Goal: Task Accomplishment & Management: Complete application form

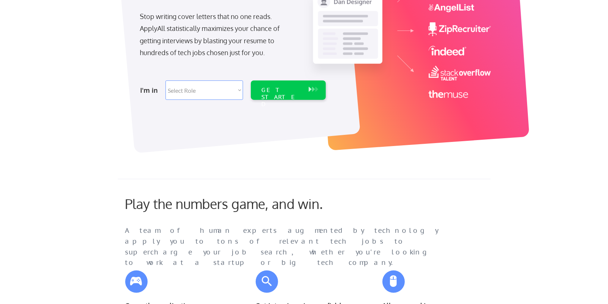
scroll to position [130, 0]
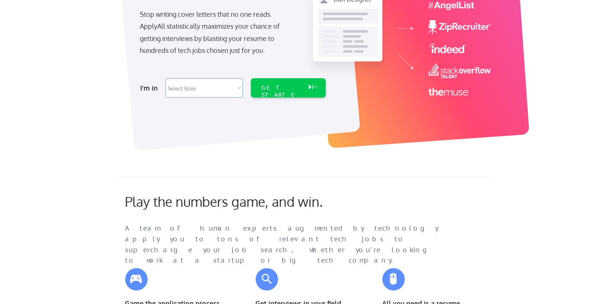
click at [245, 88] on div "I'm in Select Role Software Engineering Product Management Customer Success Sal…" at bounding box center [232, 88] width 208 height 26
click at [239, 87] on select "Select Role Software Engineering Product Management Customer Success Sales UI/U…" at bounding box center [205, 87] width 78 height 19
select select ""technical_project_program_mgmt""
click at [166, 78] on select "Select Role Software Engineering Product Management Customer Success Sales UI/U…" at bounding box center [205, 87] width 78 height 19
select select ""technical_project_program_mgmt""
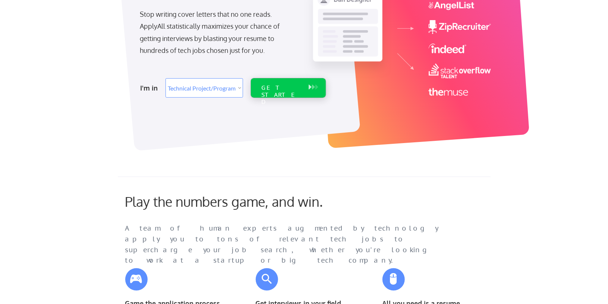
click at [281, 95] on div "GET STARTED" at bounding box center [281, 87] width 47 height 19
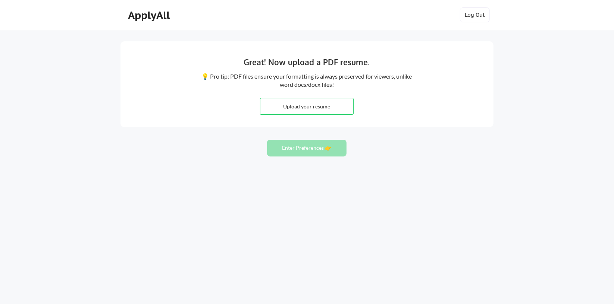
click at [315, 103] on input "file" at bounding box center [306, 106] width 93 height 16
type input "C:\fakepath\[PERSON_NAME] Resume CS- Technical Project Manager.pdf"
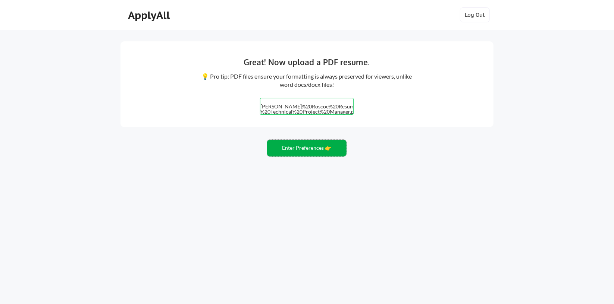
click at [327, 151] on button "Enter Preferences 👉" at bounding box center [306, 148] width 79 height 17
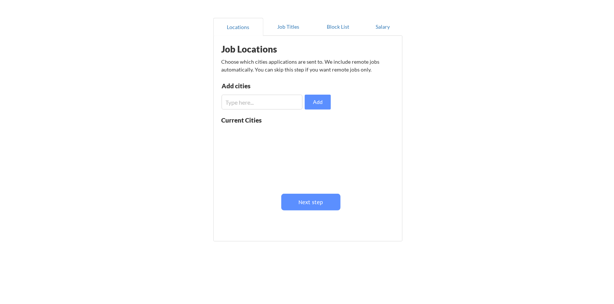
scroll to position [61, 0]
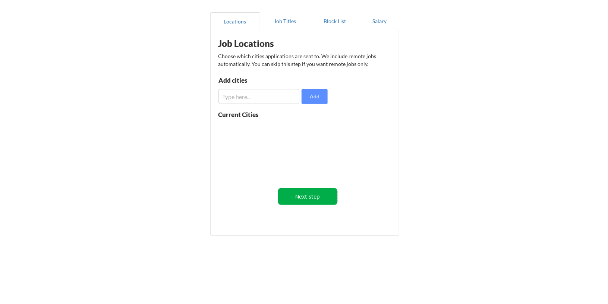
click at [325, 198] on button "Next step" at bounding box center [307, 196] width 59 height 17
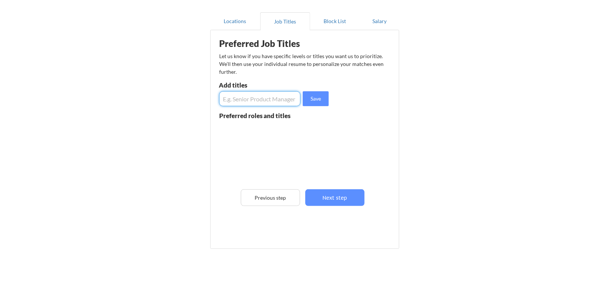
click at [263, 101] on input "input" at bounding box center [260, 98] width 82 height 15
type input "Program Manager"
click at [319, 97] on button "Save" at bounding box center [316, 98] width 26 height 15
click at [282, 97] on input "input" at bounding box center [260, 98] width 82 height 15
type input "Technical Program Manager"
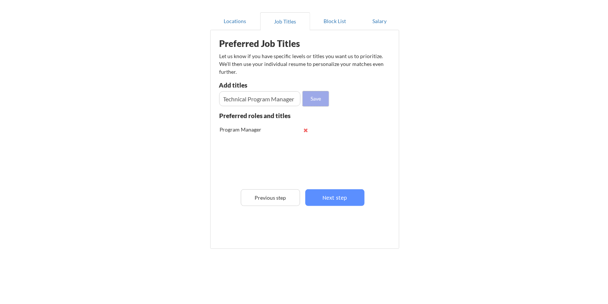
click at [315, 103] on button "Save" at bounding box center [316, 98] width 26 height 15
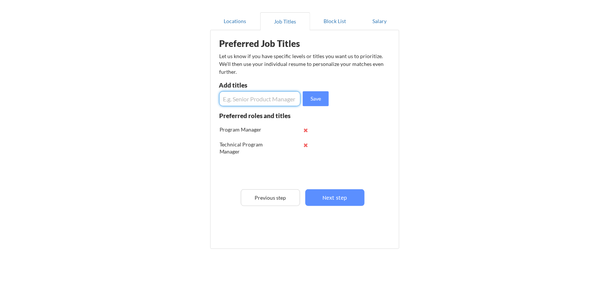
click at [279, 100] on input "input" at bounding box center [260, 98] width 82 height 15
type input "Scrum Master"
click at [312, 102] on button "Save" at bounding box center [316, 98] width 26 height 15
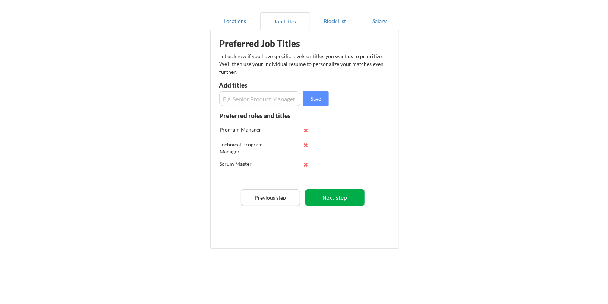
click at [337, 195] on button "Next step" at bounding box center [334, 197] width 59 height 17
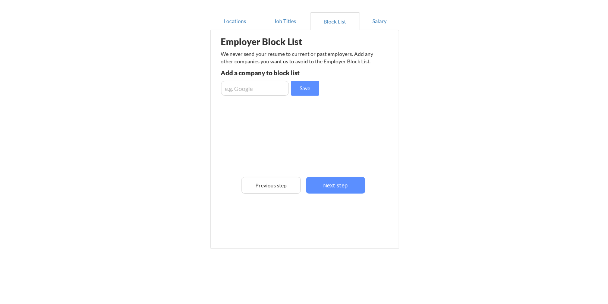
click at [258, 88] on input "input" at bounding box center [255, 88] width 68 height 15
type input "Rite Aid Corporation"
click at [311, 89] on button "Save" at bounding box center [305, 88] width 28 height 15
click at [338, 186] on button "Next step" at bounding box center [335, 185] width 59 height 17
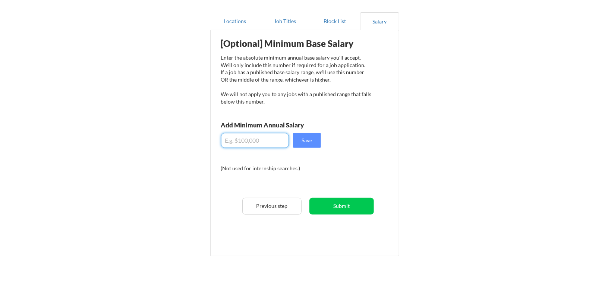
click at [272, 138] on input "input" at bounding box center [255, 140] width 68 height 15
type input "$150,000"
click at [306, 142] on button "Save" at bounding box center [307, 140] width 28 height 15
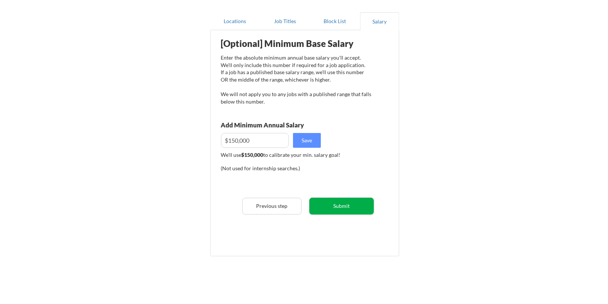
click at [337, 204] on button "Submit" at bounding box center [341, 206] width 64 height 17
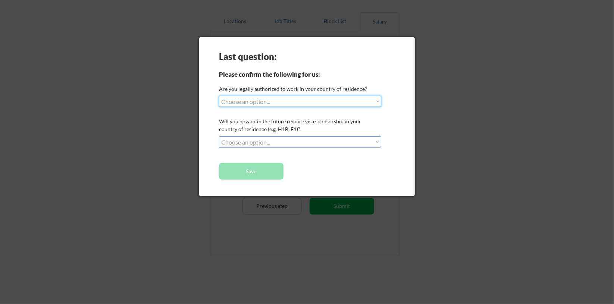
click at [317, 106] on select "Choose an option... Yes, I am a US Citizen Yes, I am a Canadian Citizen Yes, I …" at bounding box center [300, 101] width 162 height 11
select select ""yes__i_am_a_us_citizen""
click at [219, 96] on select "Choose an option... Yes, I am a US Citizen Yes, I am a Canadian Citizen Yes, I …" at bounding box center [300, 101] width 162 height 11
click at [284, 143] on select "Choose an option... No, I will not need sponsorship Yes, I will need sponsorship" at bounding box center [300, 141] width 162 height 11
select select ""no__i_will_not_need_sponsorship""
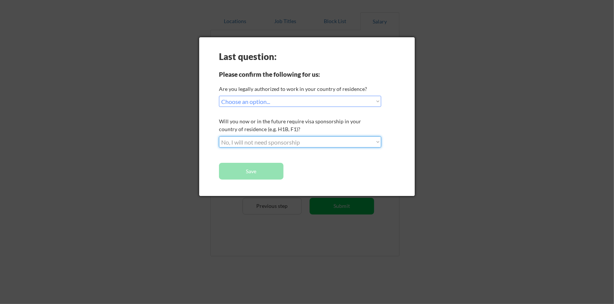
click at [219, 136] on select "Choose an option... No, I will not need sponsorship Yes, I will need sponsorship" at bounding box center [300, 141] width 162 height 11
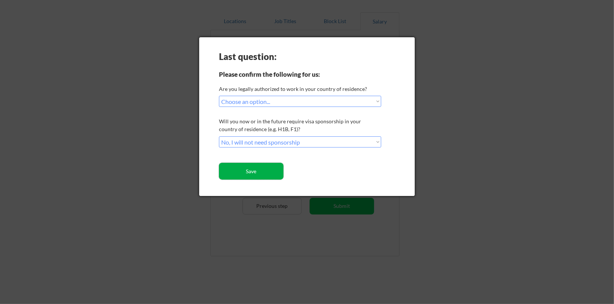
click at [265, 169] on button "Save" at bounding box center [251, 171] width 64 height 17
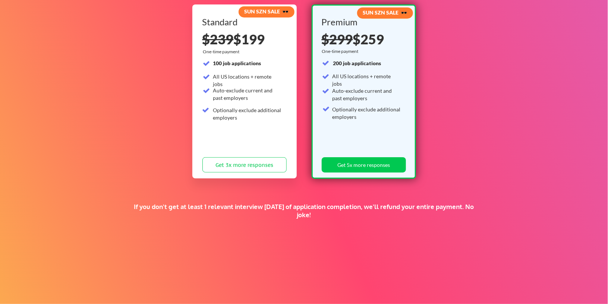
scroll to position [58, 0]
